Goal: Task Accomplishment & Management: Use online tool/utility

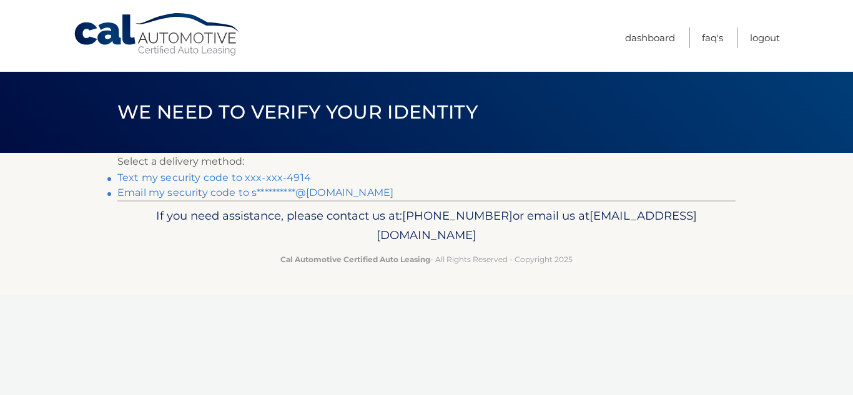
click at [337, 196] on link "**********" at bounding box center [255, 193] width 276 height 12
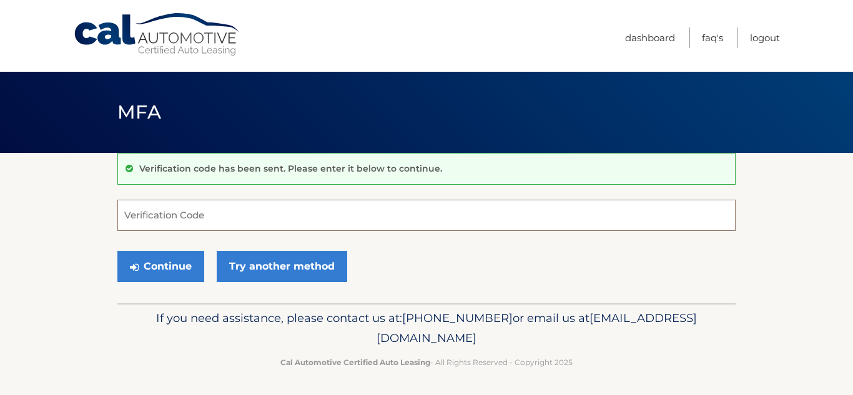
click at [144, 220] on input "Verification Code" at bounding box center [426, 215] width 618 height 31
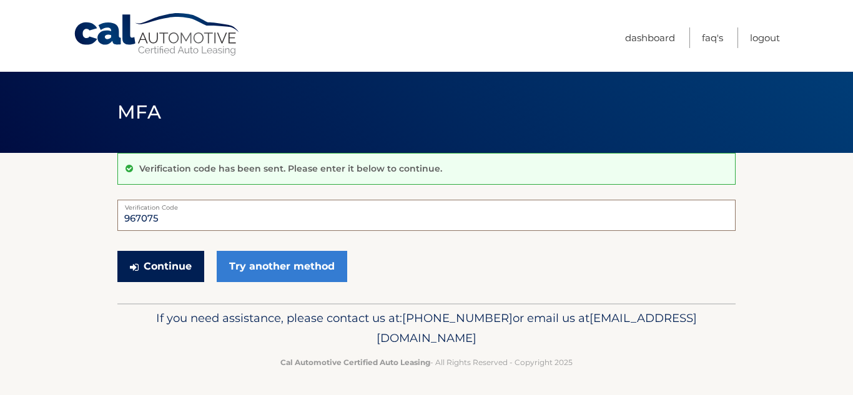
type input "967075"
click at [162, 270] on button "Continue" at bounding box center [160, 266] width 87 height 31
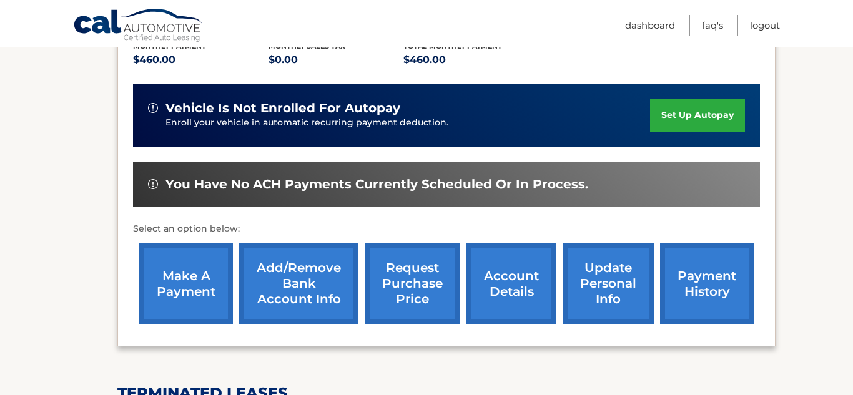
scroll to position [279, 0]
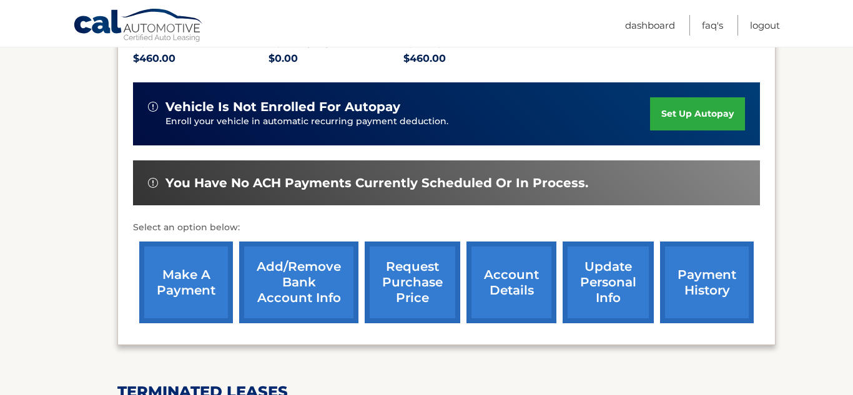
click at [184, 280] on link "make a payment" at bounding box center [186, 283] width 94 height 82
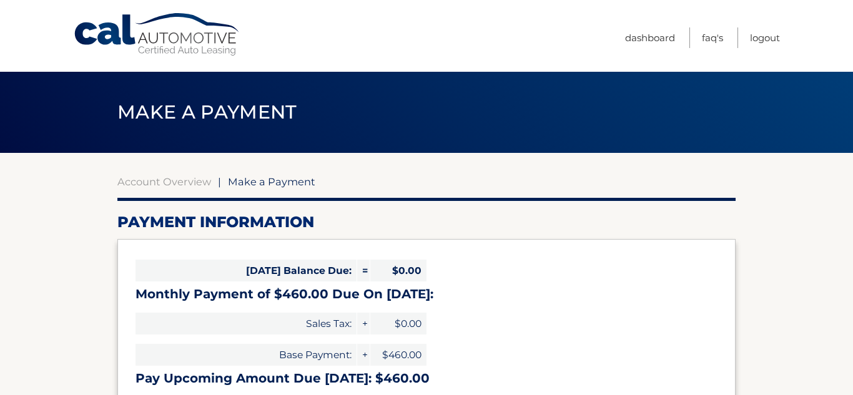
select select "ZDczZThjZjQtYThhZS00Y2E1LWIyNjYtZTFhNjczZGZmMzVk"
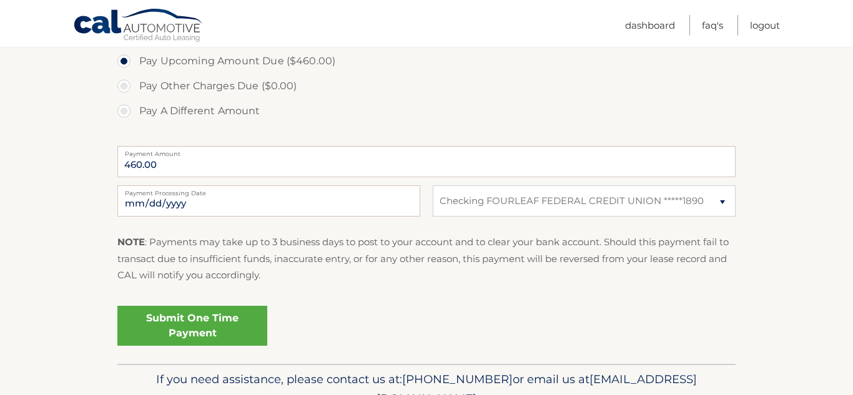
scroll to position [435, 0]
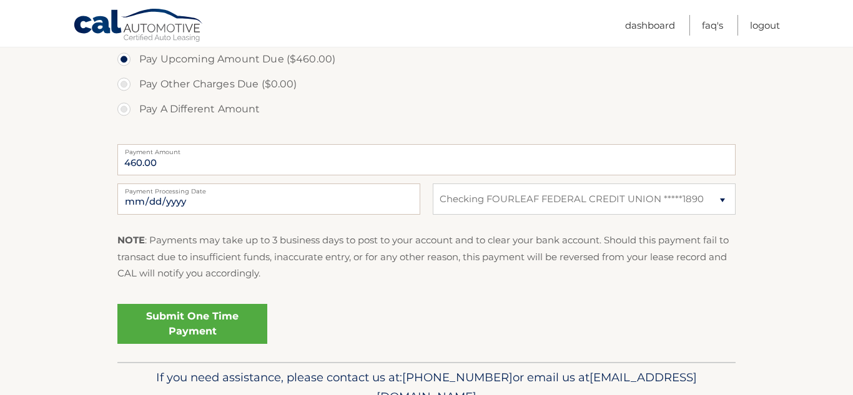
click at [208, 328] on link "Submit One Time Payment" at bounding box center [192, 324] width 150 height 40
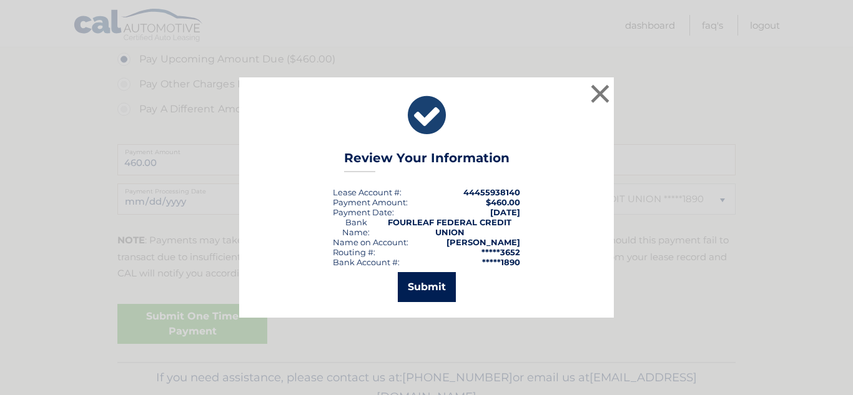
click at [432, 290] on button "Submit" at bounding box center [427, 287] width 58 height 30
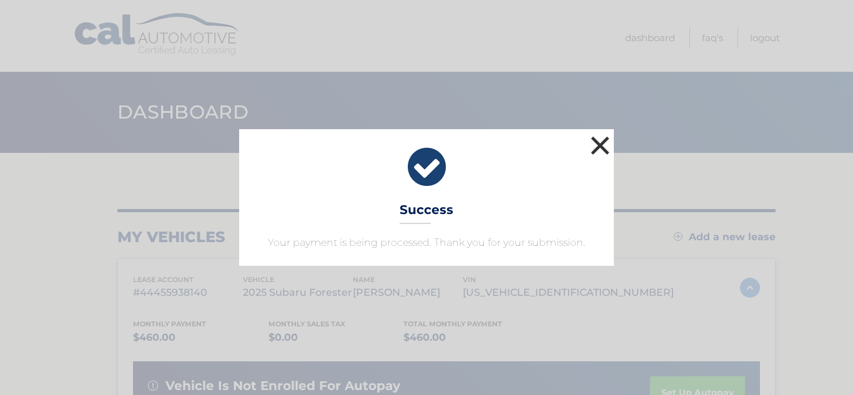
click at [598, 151] on button "×" at bounding box center [600, 145] width 25 height 25
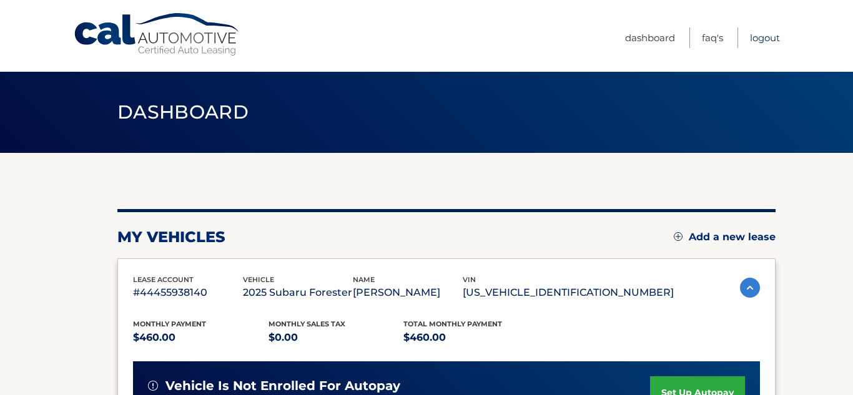
click at [767, 42] on link "Logout" at bounding box center [765, 37] width 30 height 21
